Goal: Task Accomplishment & Management: Use online tool/utility

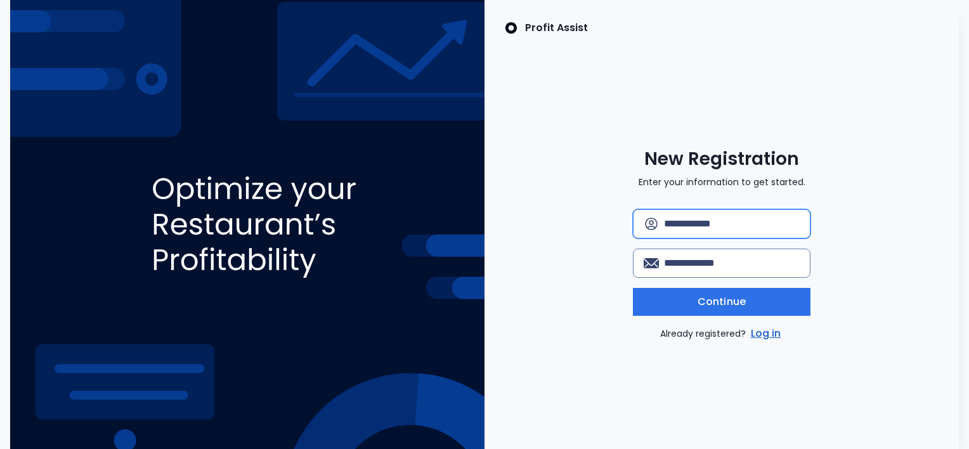
click at [700, 231] on input "text" at bounding box center [732, 224] width 136 height 28
type input "*********"
click at [710, 260] on input "email" at bounding box center [732, 263] width 136 height 28
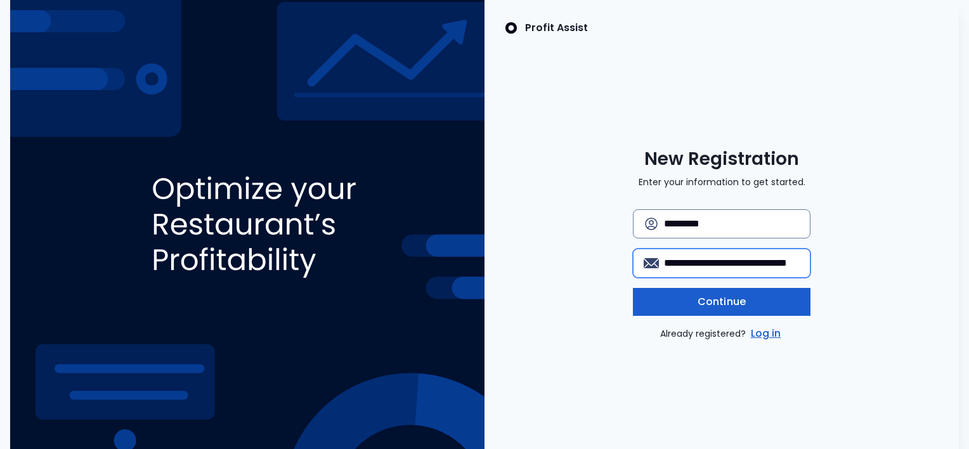
drag, startPoint x: 795, startPoint y: 259, endPoint x: 668, endPoint y: 287, distance: 129.9
click at [668, 287] on div "**********" at bounding box center [722, 275] width 178 height 132
type input "**********"
click at [721, 301] on span "Continue" at bounding box center [722, 301] width 48 height 15
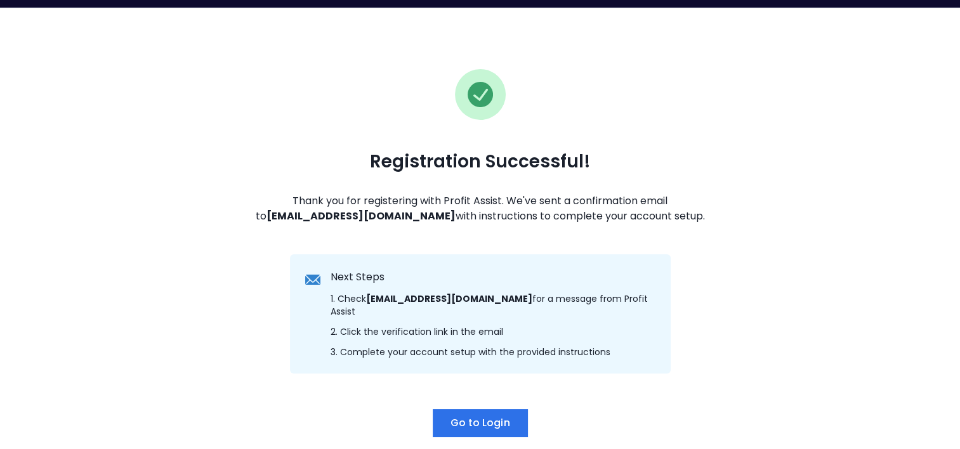
scroll to position [63, 0]
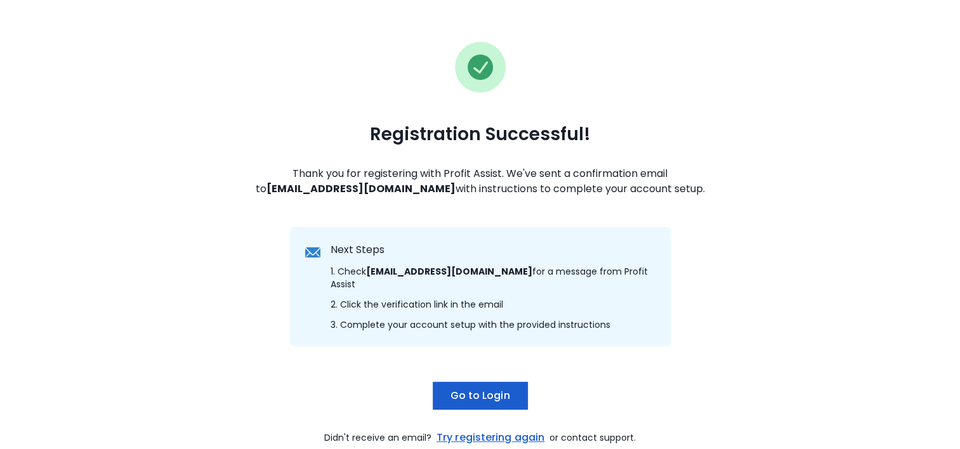
click at [502, 388] on span "Go to Login" at bounding box center [480, 395] width 60 height 15
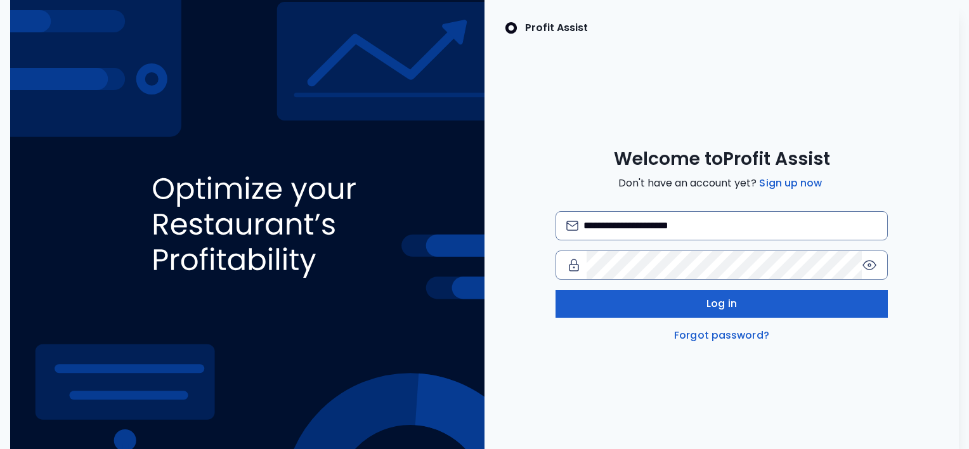
click at [657, 292] on button "Log in" at bounding box center [722, 304] width 332 height 28
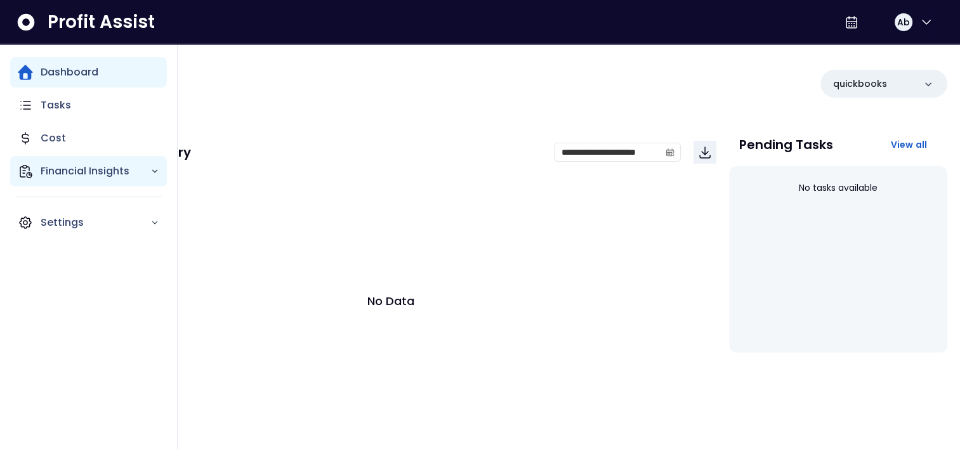
click at [113, 174] on p "Financial Insights" at bounding box center [96, 171] width 110 height 15
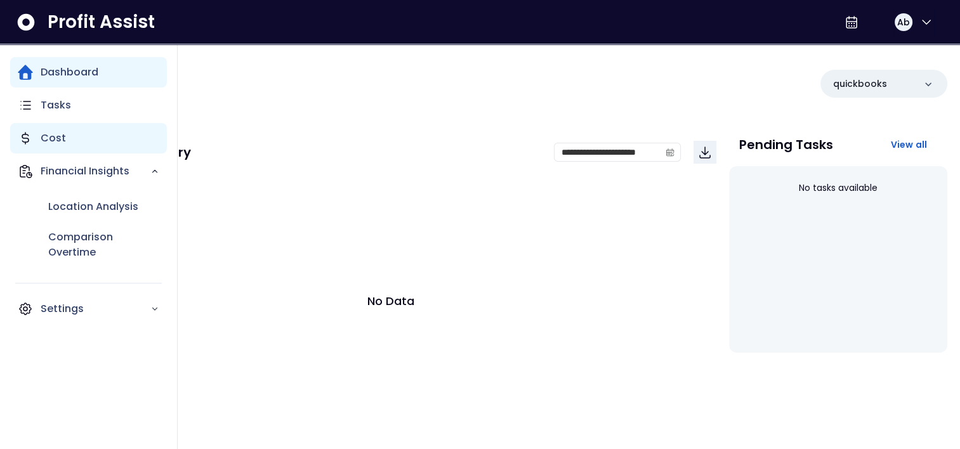
click at [127, 148] on div "Cost" at bounding box center [88, 138] width 157 height 30
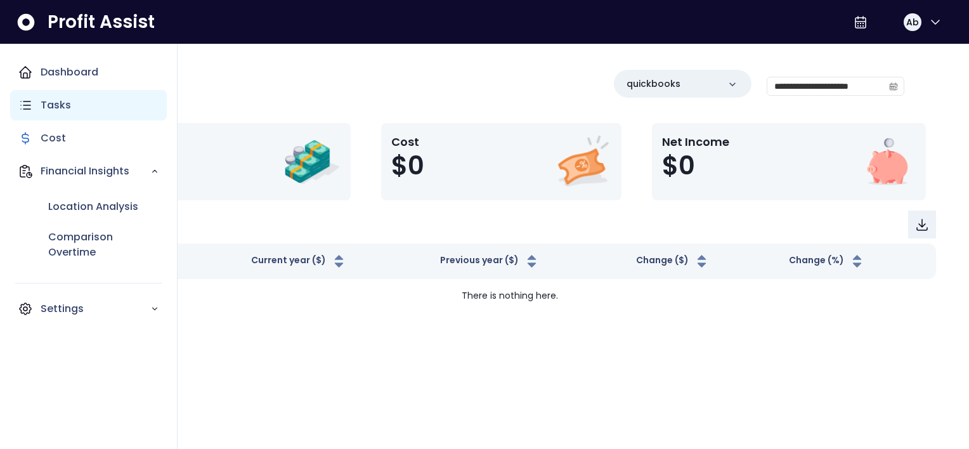
click at [125, 119] on div "Dashboard Tasks Cost Financial Insights Location Analysis Comparison Overtime S…" at bounding box center [88, 190] width 157 height 267
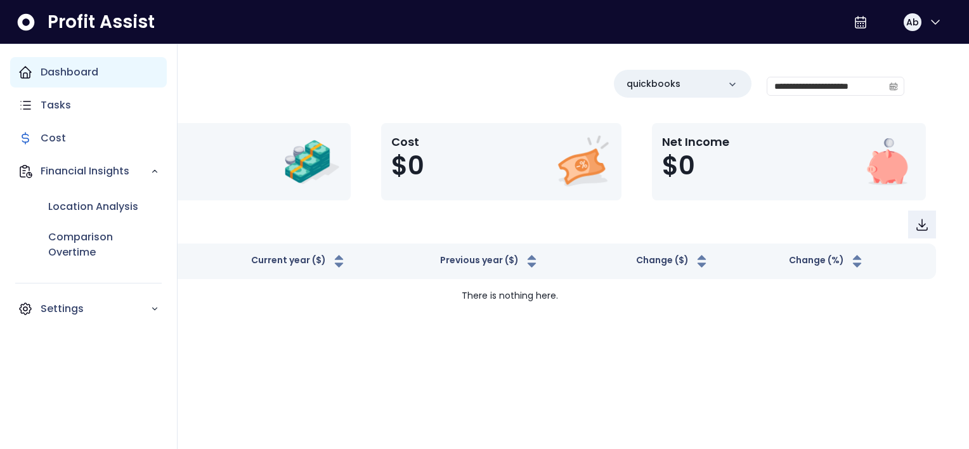
click at [141, 78] on div "Dashboard" at bounding box center [88, 72] width 157 height 30
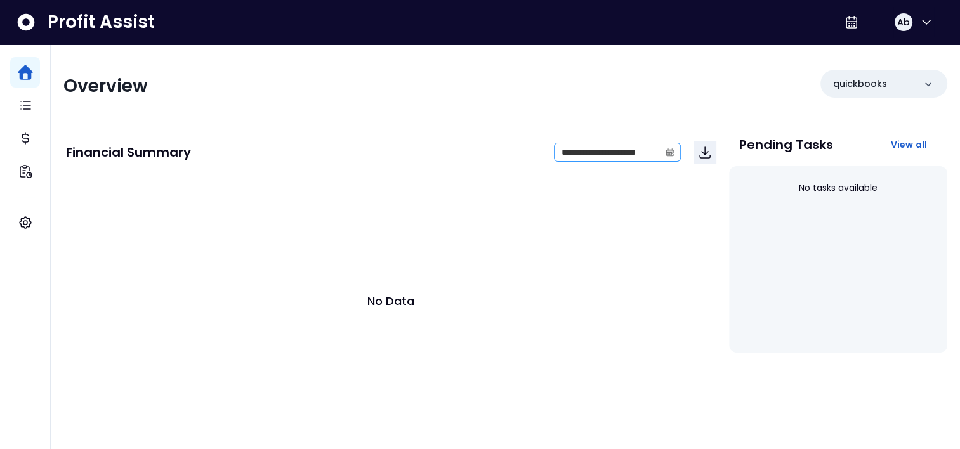
click at [672, 153] on icon "calendar" at bounding box center [669, 152] width 9 height 9
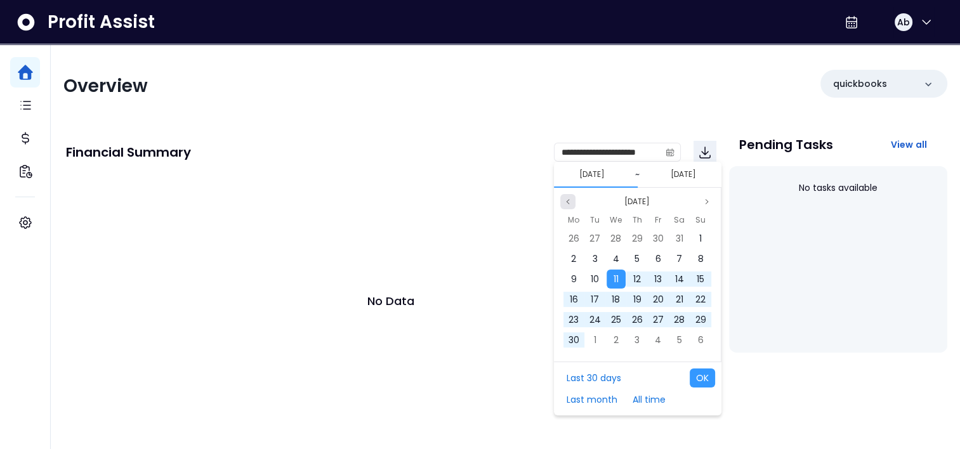
click at [569, 202] on icon "page previous" at bounding box center [568, 202] width 8 height 8
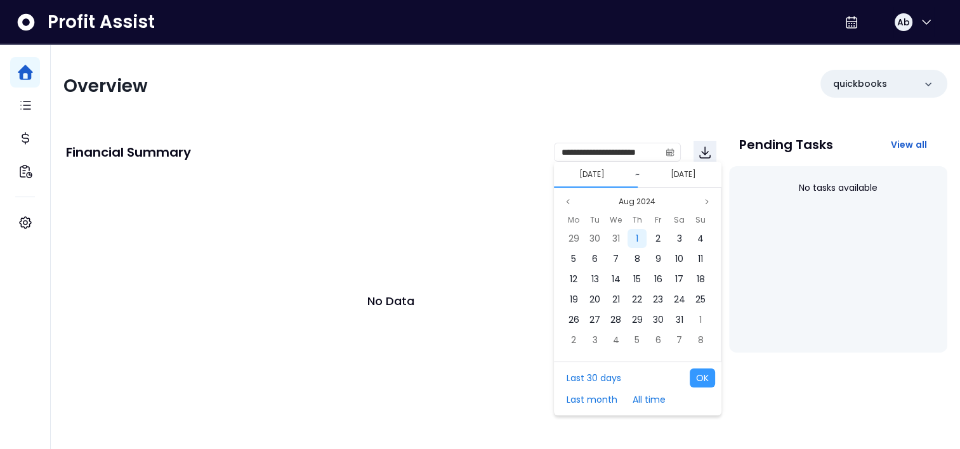
click at [630, 236] on div "1" at bounding box center [636, 238] width 19 height 19
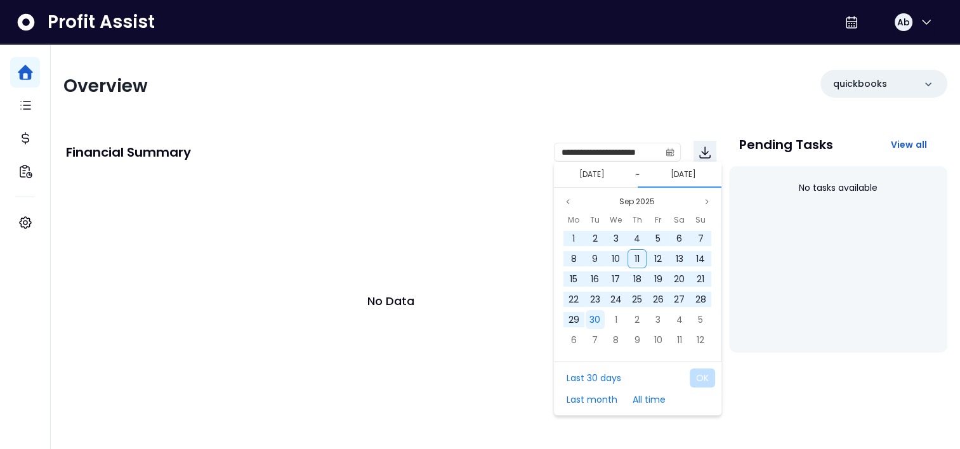
click at [594, 322] on span "30" at bounding box center [594, 319] width 11 height 13
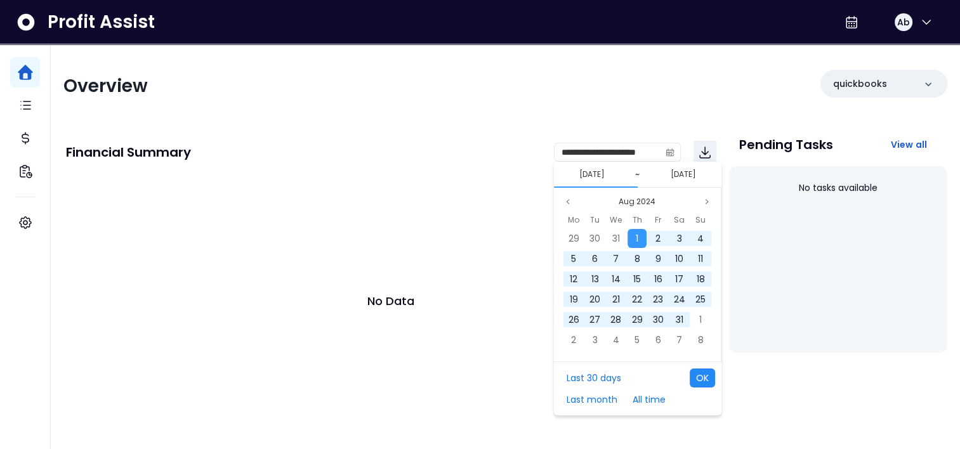
click at [698, 378] on button "OK" at bounding box center [701, 378] width 25 height 19
type input "**********"
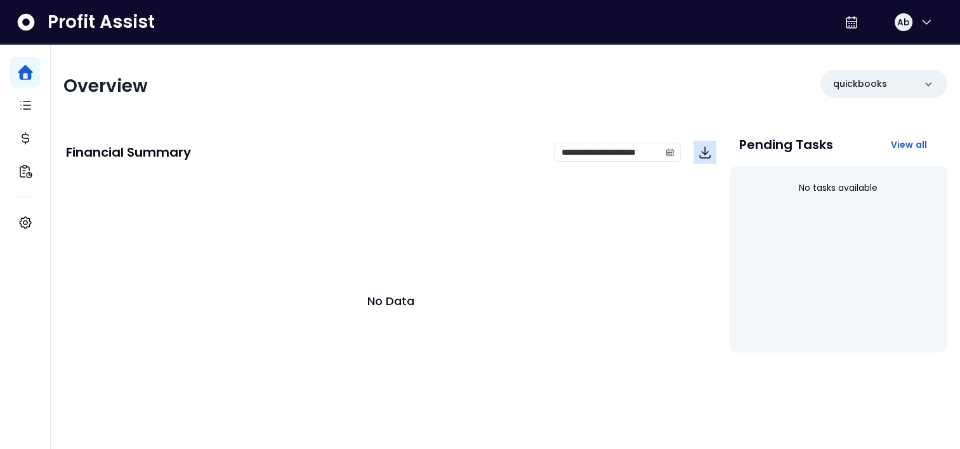
click at [702, 157] on icon "Download" at bounding box center [704, 152] width 15 height 15
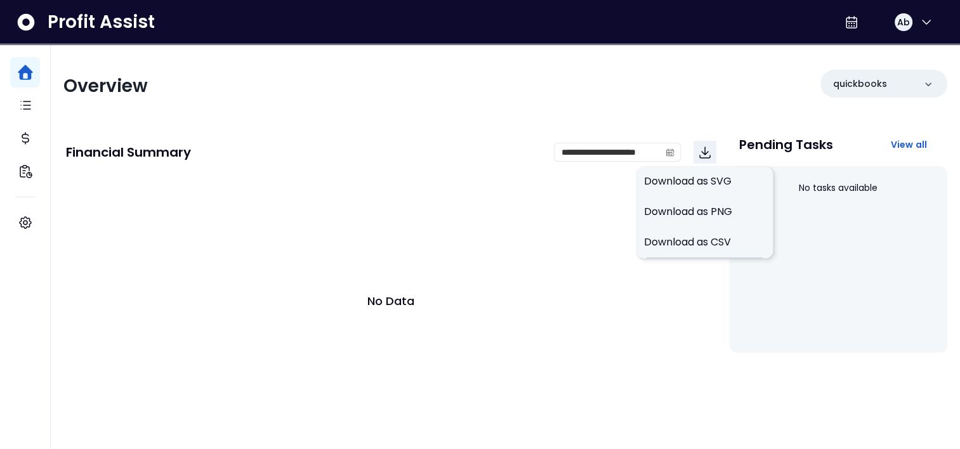
drag, startPoint x: 566, startPoint y: 197, endPoint x: 586, endPoint y: 191, distance: 21.1
click at [564, 200] on div "No Data" at bounding box center [391, 301] width 650 height 254
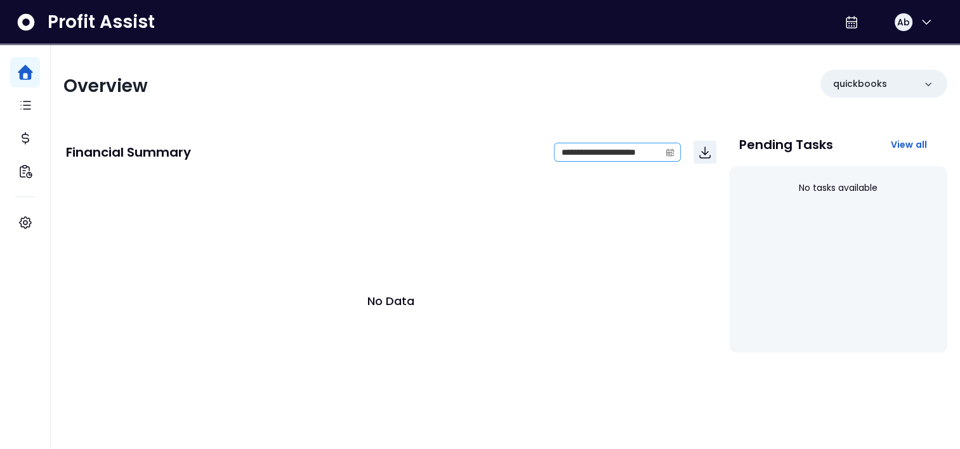
drag, startPoint x: 672, startPoint y: 153, endPoint x: 680, endPoint y: 151, distance: 7.8
click at [672, 153] on icon "calendar" at bounding box center [669, 152] width 9 height 9
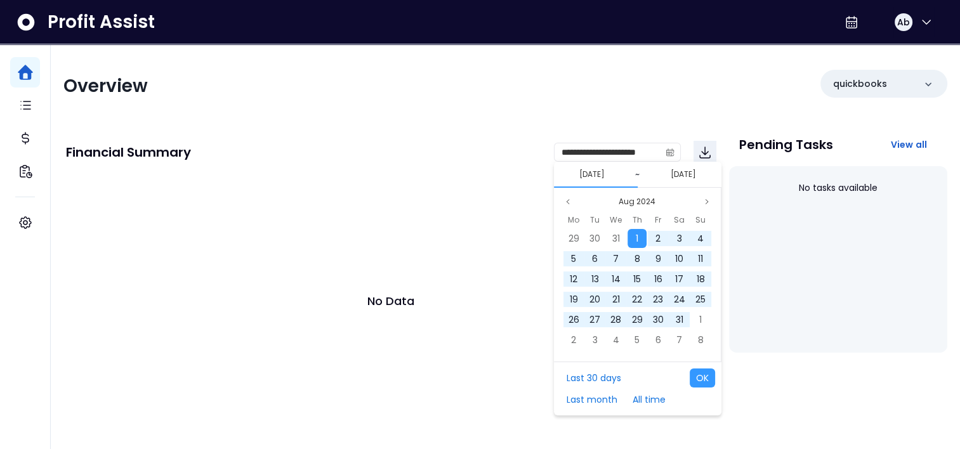
click at [839, 137] on div "Pending Tasks View all" at bounding box center [838, 144] width 198 height 23
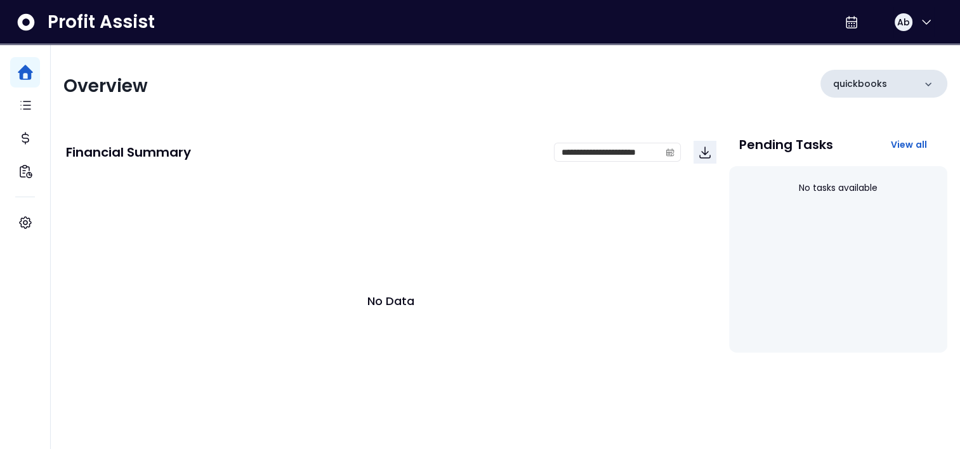
click at [896, 88] on div "quickbooks" at bounding box center [883, 84] width 127 height 28
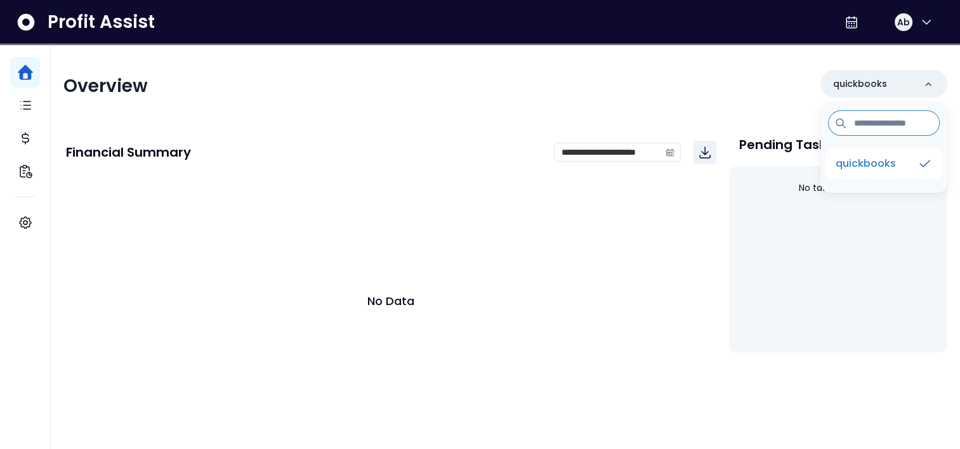
click at [850, 167] on p "quickbooks" at bounding box center [865, 163] width 60 height 15
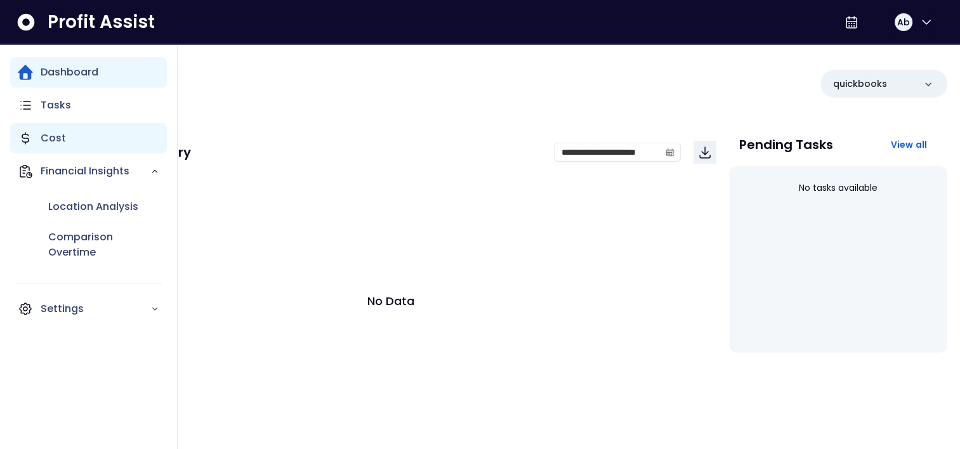
click at [83, 134] on div "Cost" at bounding box center [88, 138] width 157 height 30
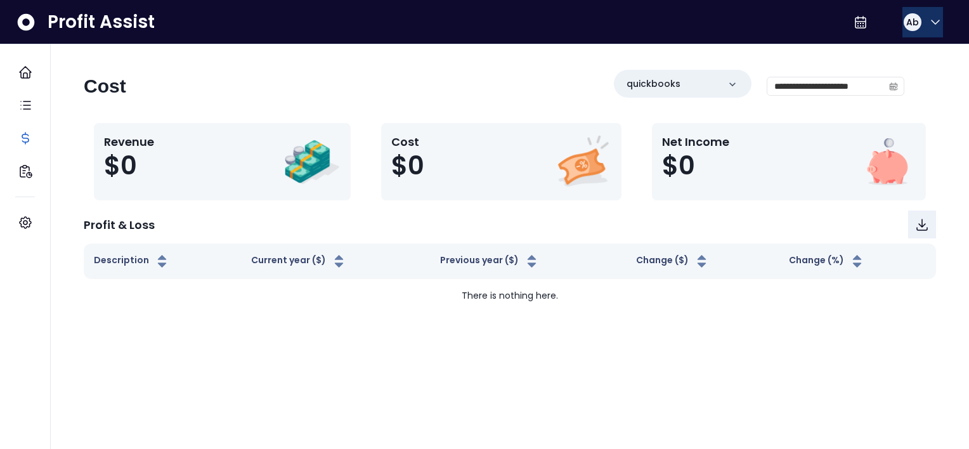
click at [928, 25] on icon "button" at bounding box center [935, 22] width 15 height 15
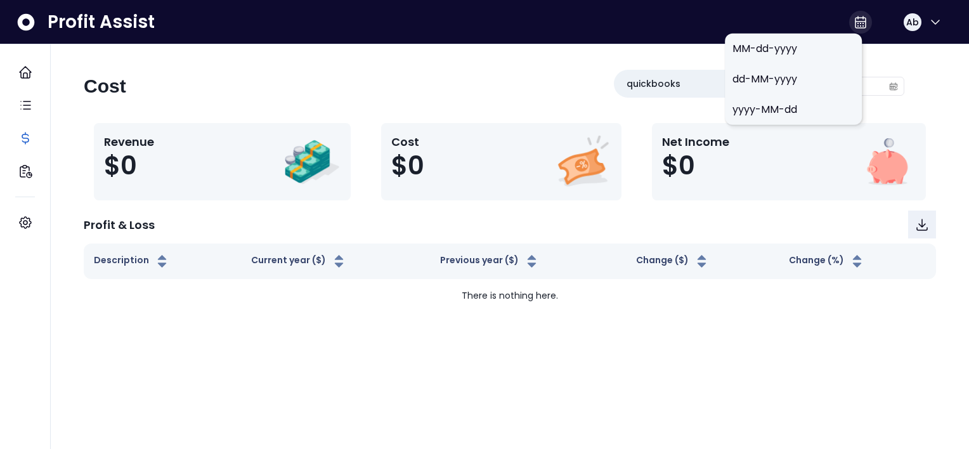
click at [853, 28] on icon at bounding box center [860, 22] width 15 height 15
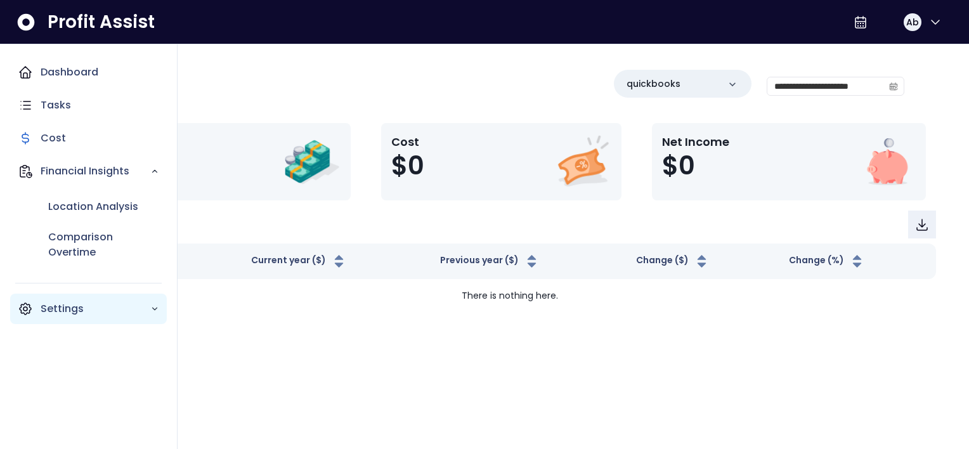
click at [84, 317] on div "Settings" at bounding box center [88, 309] width 157 height 30
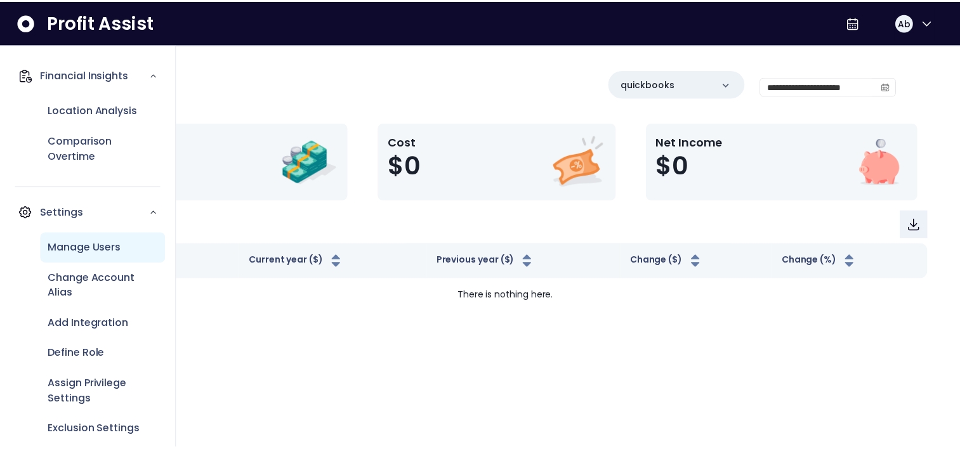
scroll to position [110, 0]
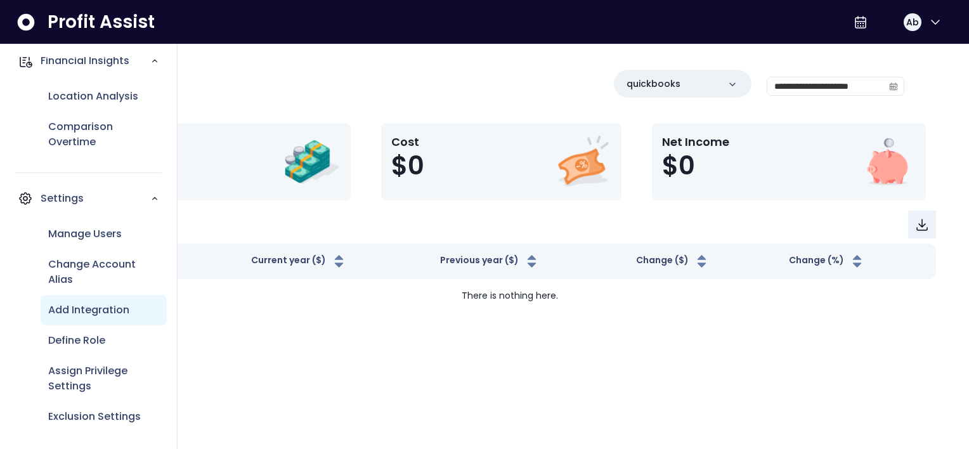
click at [115, 317] on p "Add Integration" at bounding box center [88, 310] width 81 height 15
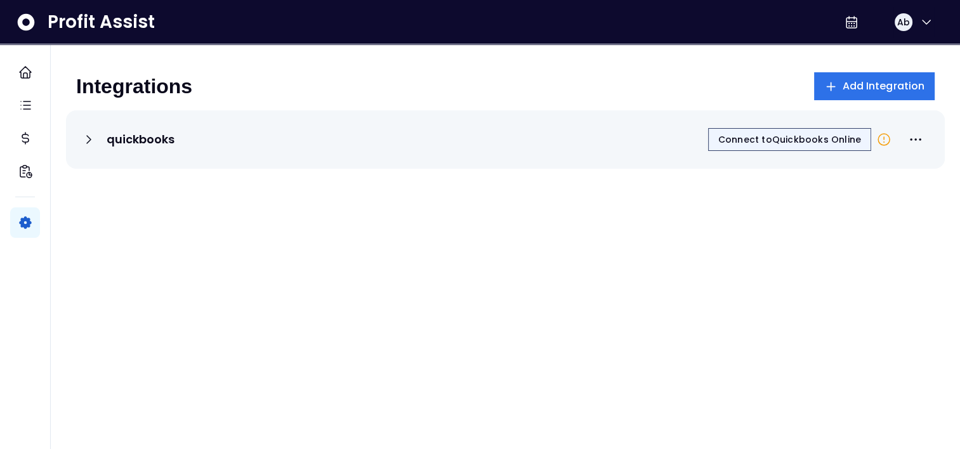
click at [842, 141] on span "Connect to Quickbooks Online" at bounding box center [789, 139] width 143 height 13
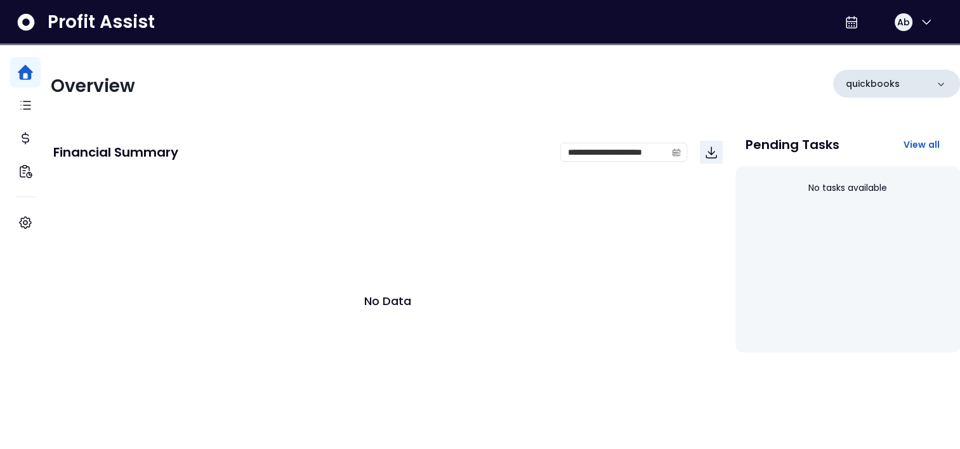
click at [934, 86] on icon at bounding box center [940, 84] width 13 height 13
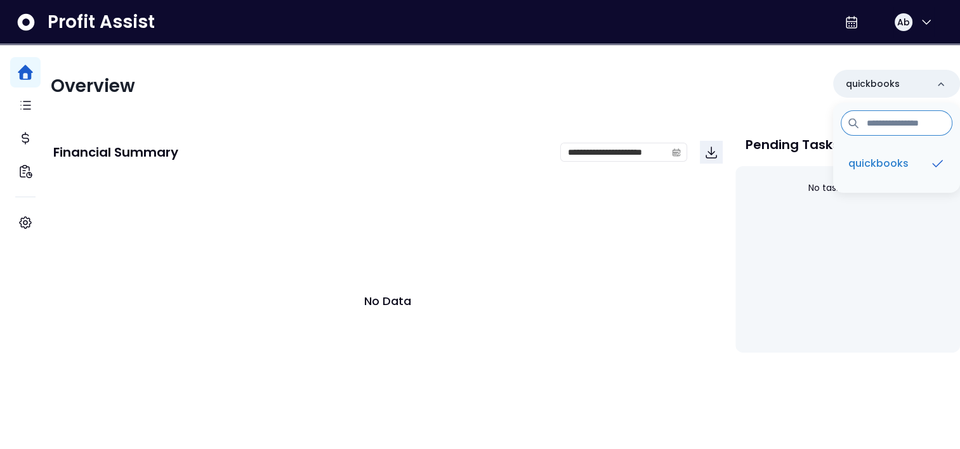
click at [637, 235] on div "No Data" at bounding box center [387, 301] width 669 height 254
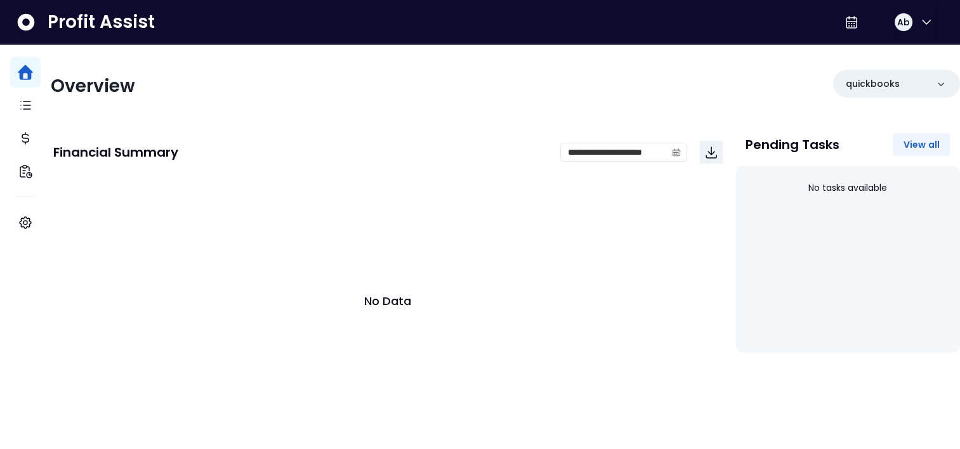
click at [905, 140] on span "View all" at bounding box center [921, 144] width 37 height 13
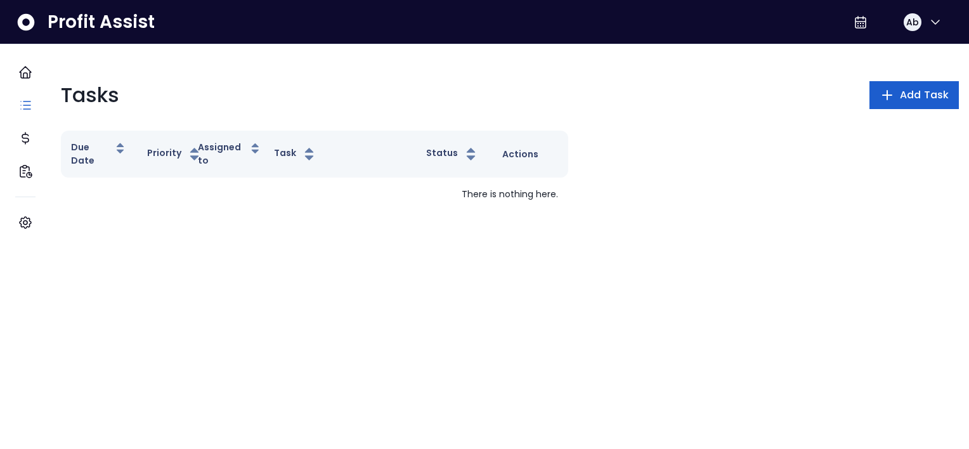
click at [913, 98] on span "Add Task" at bounding box center [924, 95] width 49 height 15
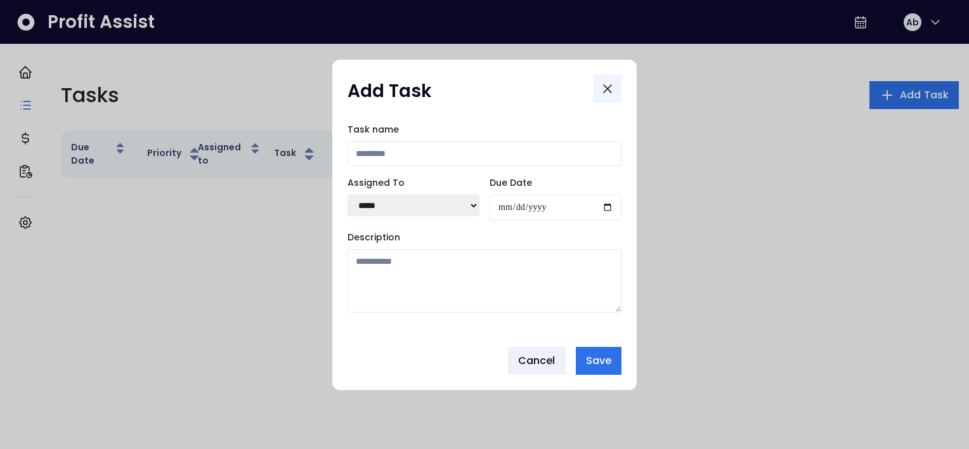
click at [608, 91] on icon "Close" at bounding box center [607, 88] width 15 height 15
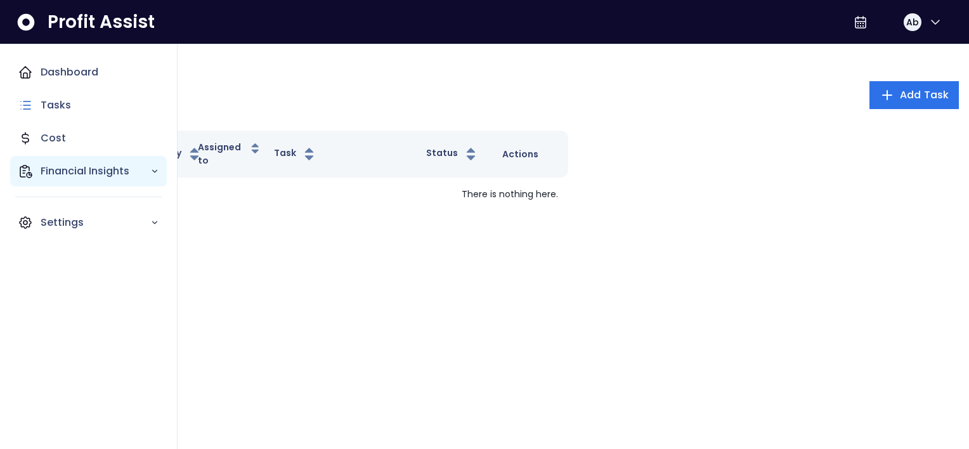
click at [54, 173] on p "Financial Insights" at bounding box center [96, 171] width 110 height 15
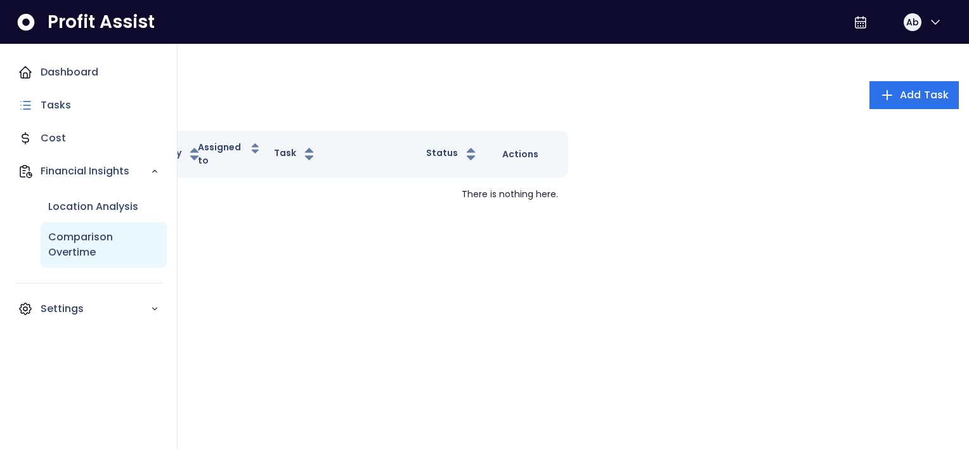
click at [66, 242] on p "Comparison Overtime" at bounding box center [103, 245] width 111 height 30
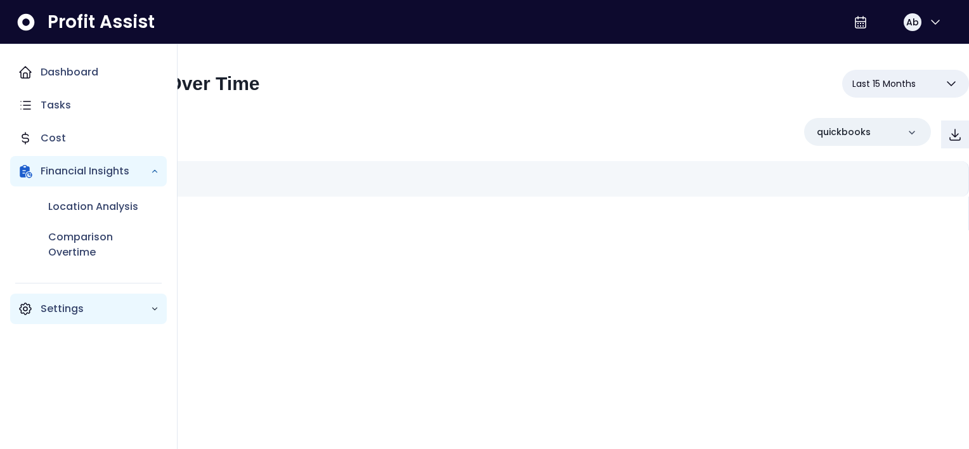
click at [134, 312] on p "Settings" at bounding box center [96, 308] width 110 height 15
